Goal: Task Accomplishment & Management: Manage account settings

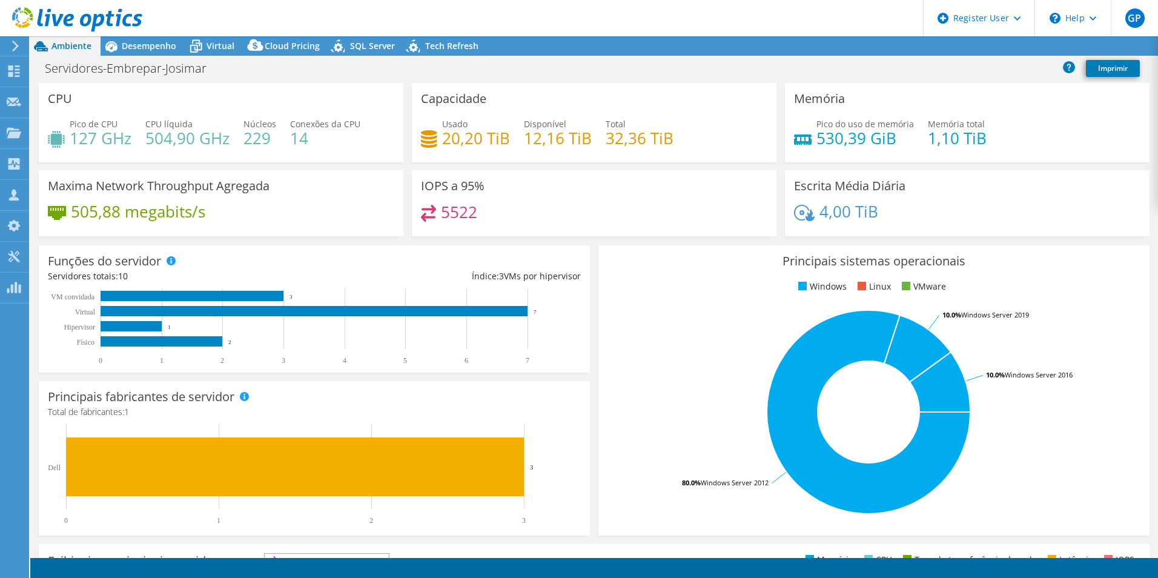
select select "USD"
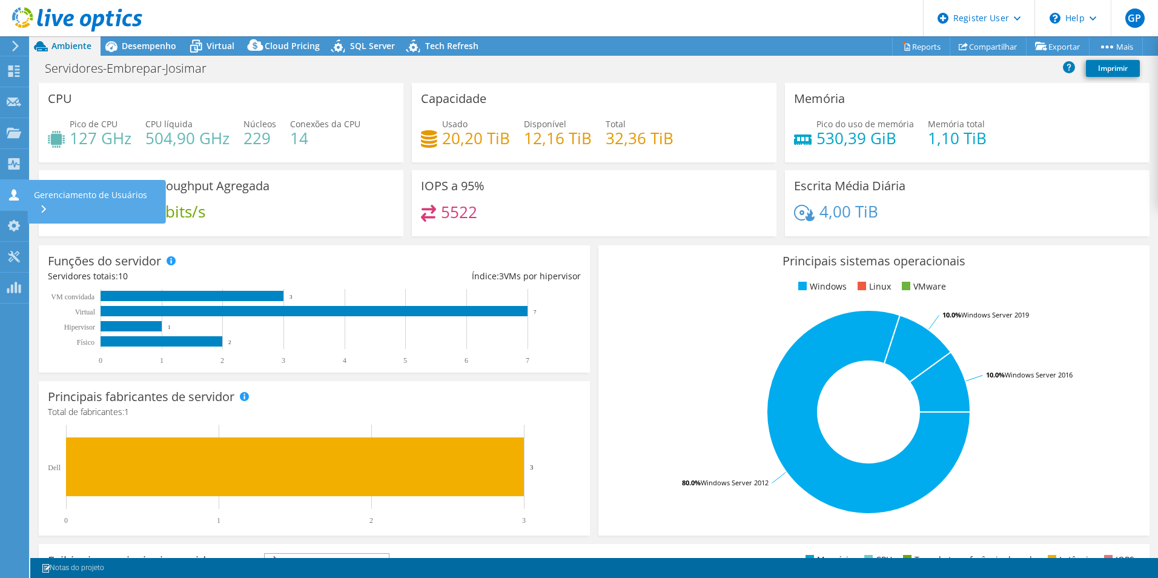
click at [18, 193] on icon at bounding box center [14, 195] width 15 height 12
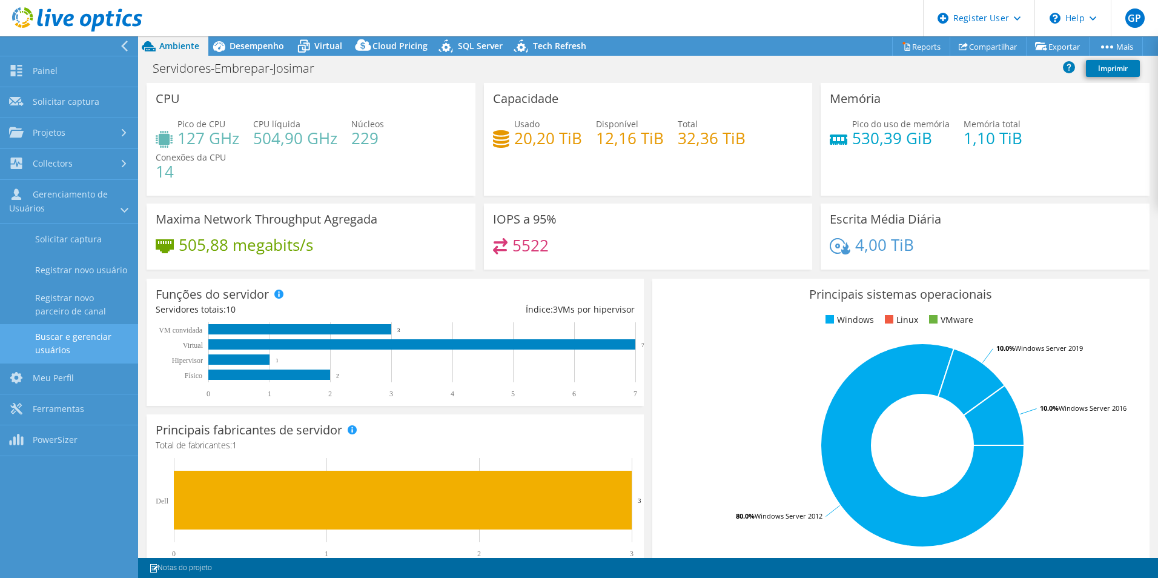
click at [96, 341] on link "Buscar e gerenciar usuários" at bounding box center [69, 343] width 138 height 39
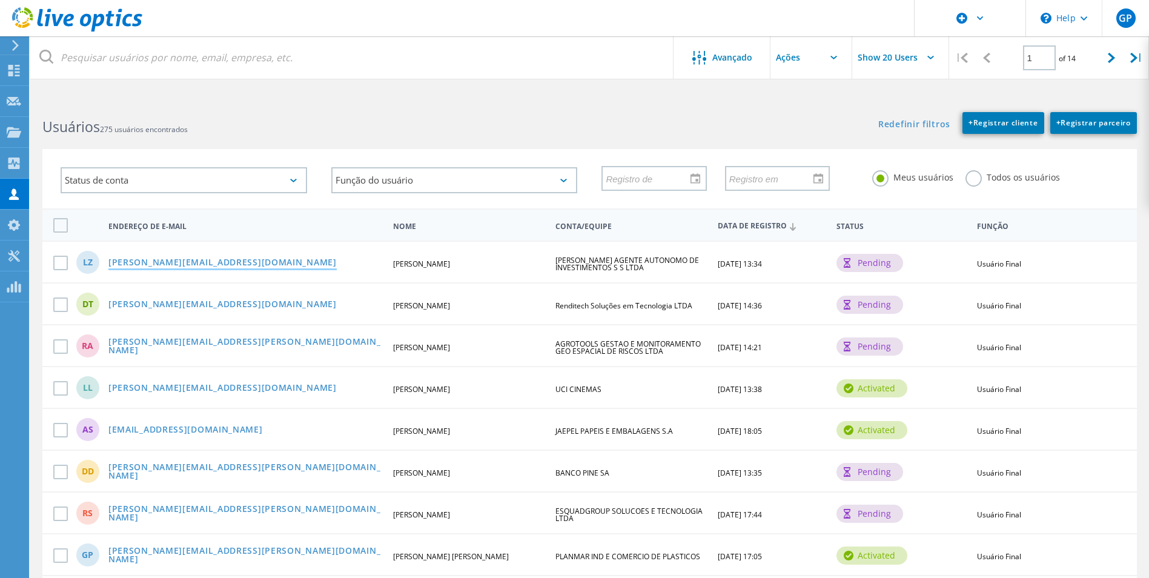
click at [199, 265] on link "luiz.zied@montebravo.com.br" at bounding box center [222, 263] width 228 height 10
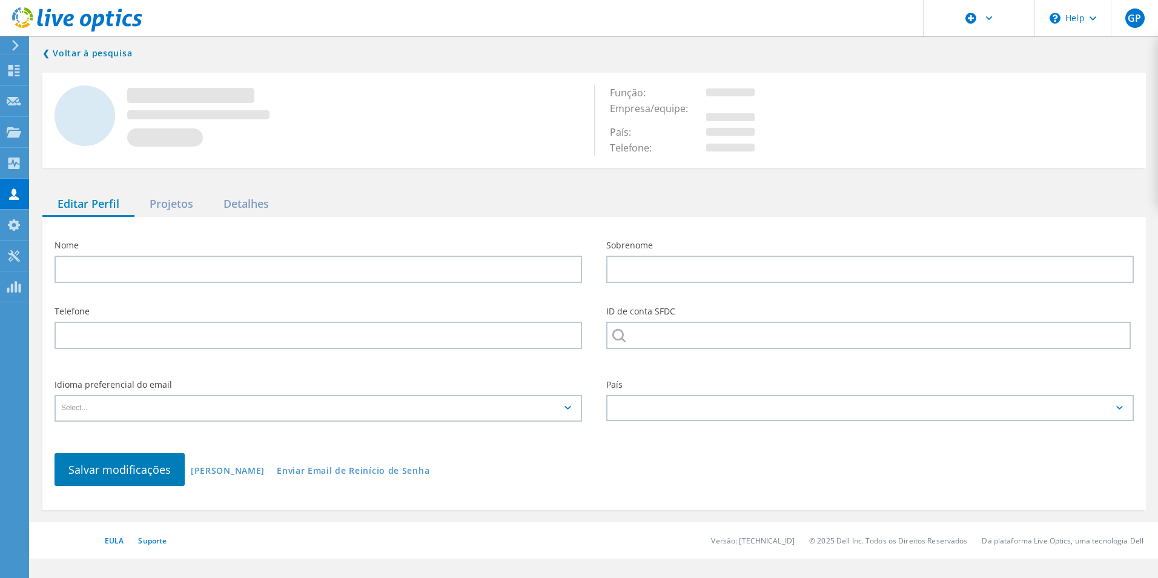
type input "LUIZ"
type input "ZIED"
type input "MONTE BRAVO AGENTE AUTONOMO DE INVESTIMENTOS S S LTDA"
type input "Português"
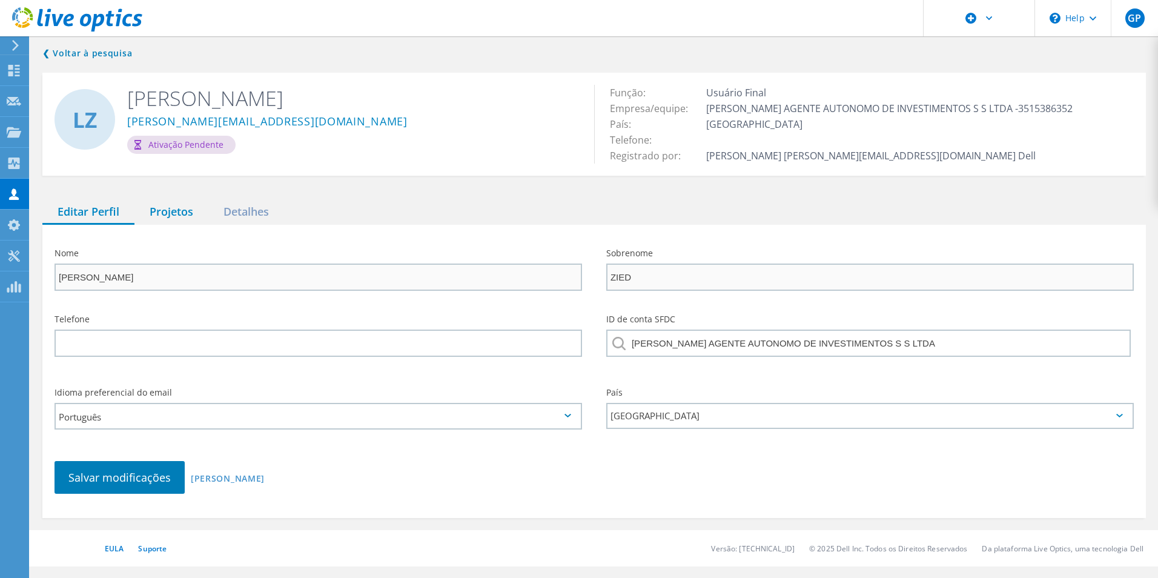
click at [165, 202] on div "Projetos" at bounding box center [172, 212] width 74 height 25
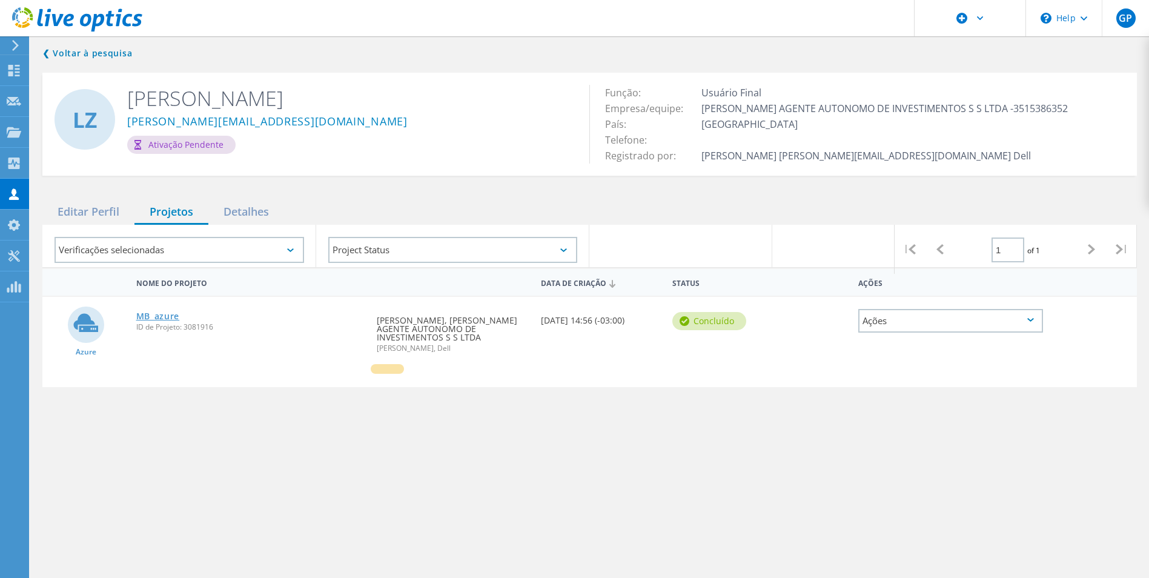
click at [161, 319] on link "MB_azure" at bounding box center [158, 316] width 44 height 8
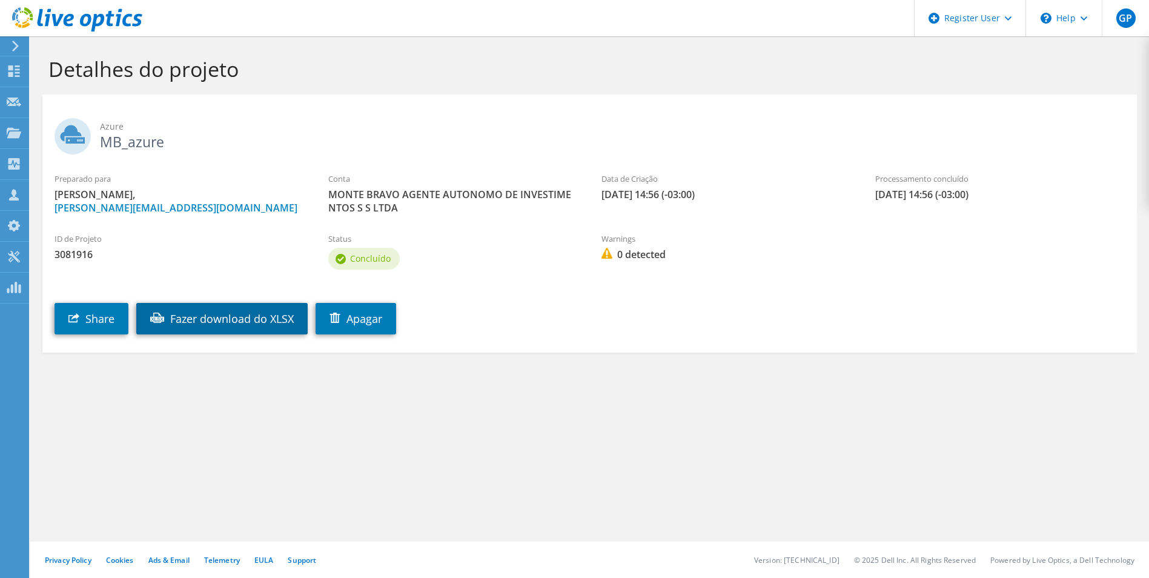
click at [248, 321] on link "Fazer download do XLSX" at bounding box center [221, 319] width 171 height 32
click at [650, 437] on div "Detalhes do projeto Azure MB_azure Preparado para LUIZ ZIED, luiz.zied@montebra…" at bounding box center [589, 307] width 1119 height 542
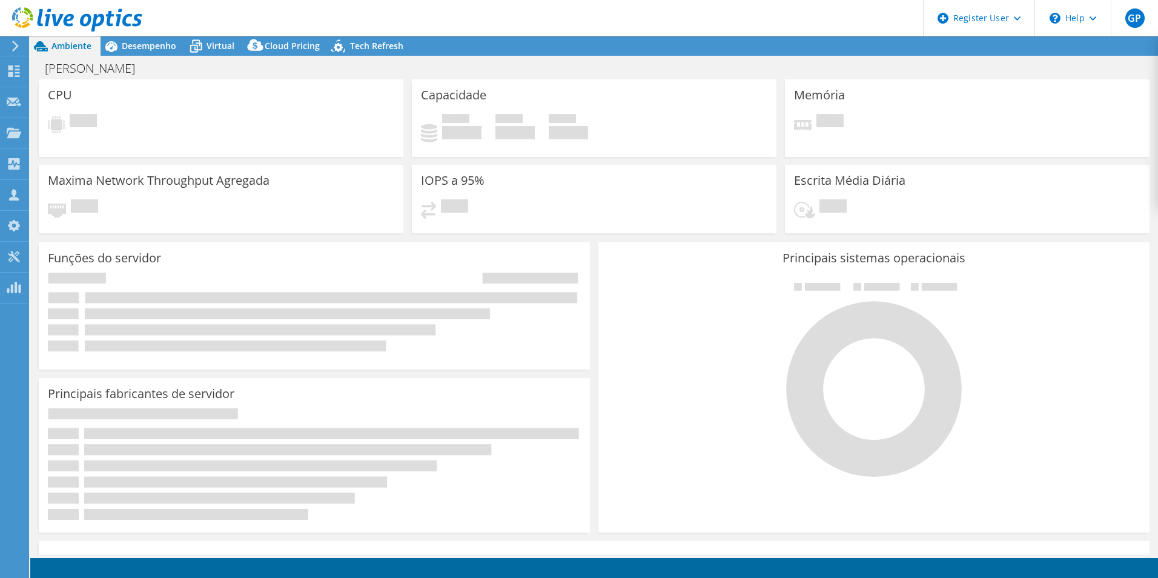
select select "USD"
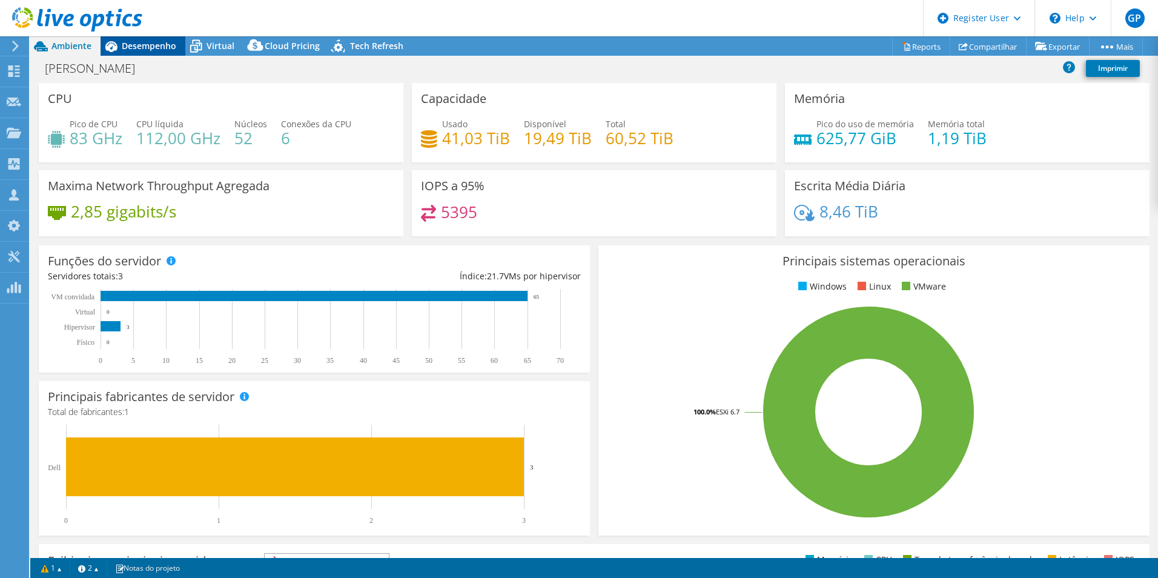
click at [154, 48] on span "Desempenho" at bounding box center [149, 46] width 55 height 12
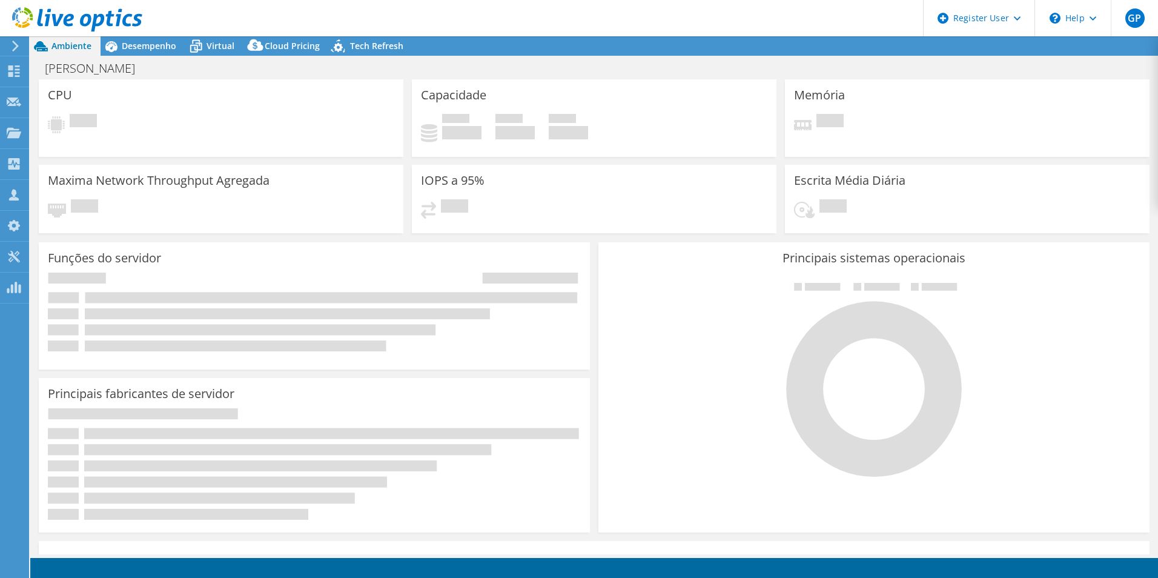
select select "USD"
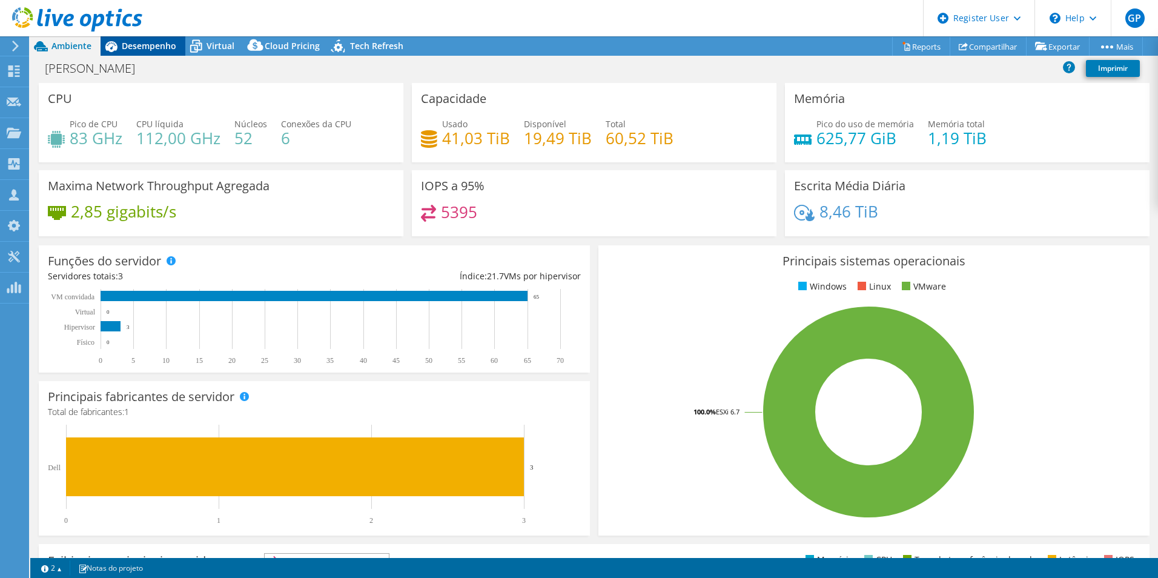
click at [139, 44] on span "Desempenho" at bounding box center [149, 46] width 55 height 12
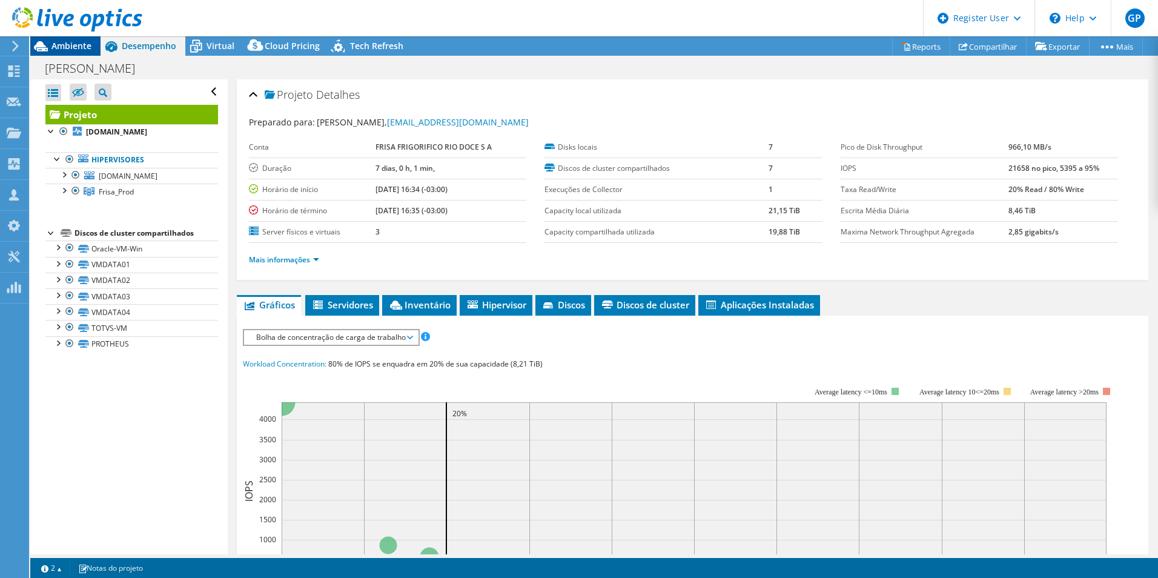
click at [82, 51] on div "Ambiente" at bounding box center [65, 45] width 70 height 19
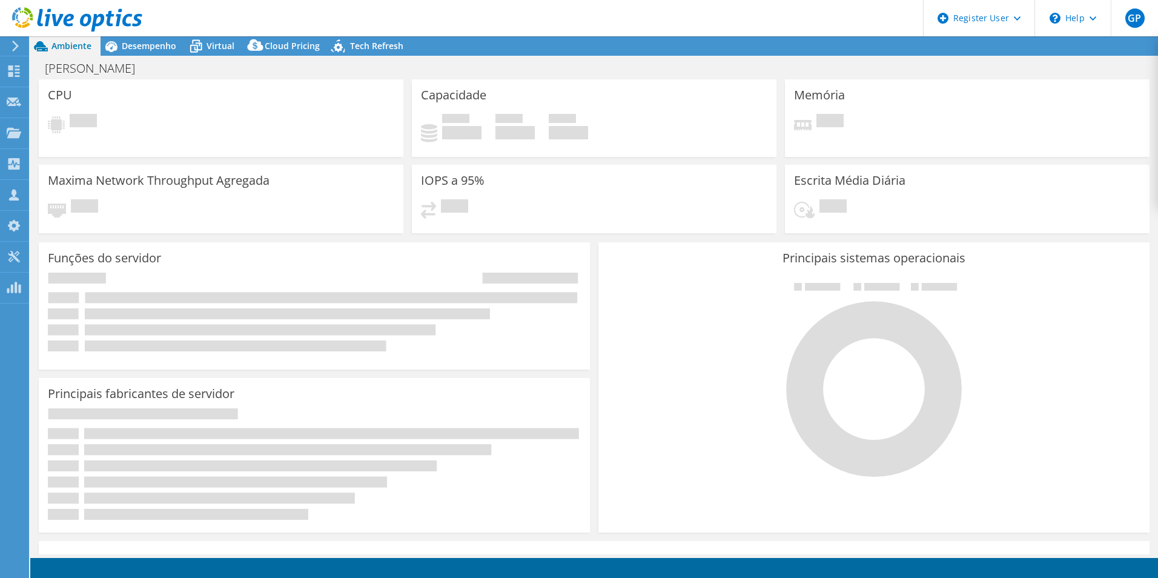
select select "USD"
